Goal: Transaction & Acquisition: Purchase product/service

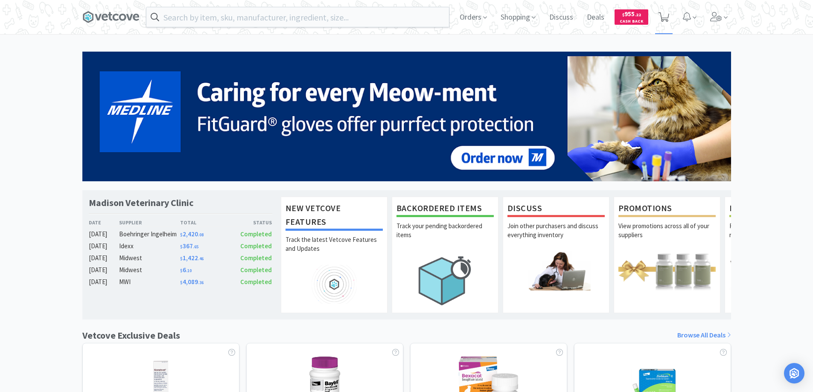
click at [664, 13] on icon at bounding box center [664, 16] width 11 height 9
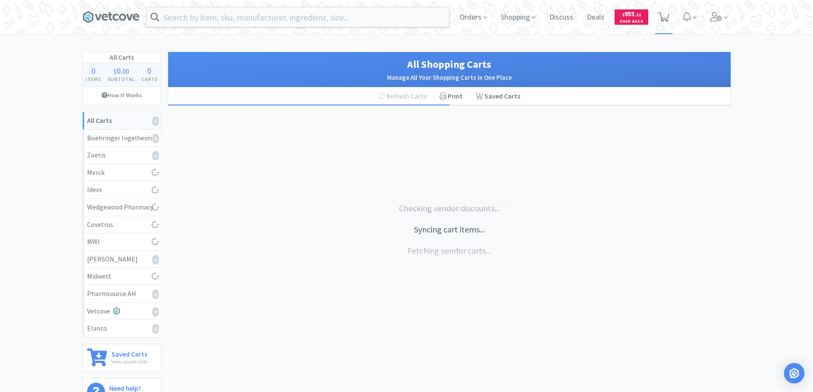
select select "1"
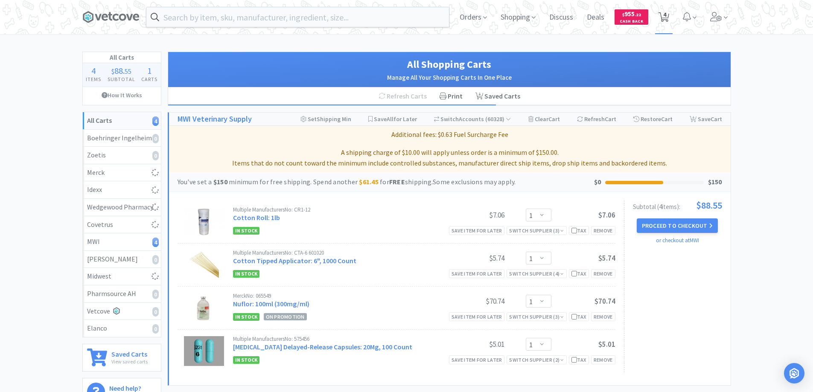
select select "1"
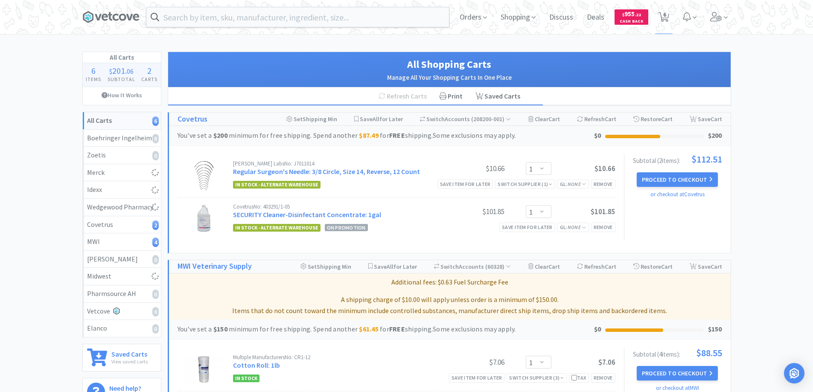
select select "2"
